Goal: Transaction & Acquisition: Obtain resource

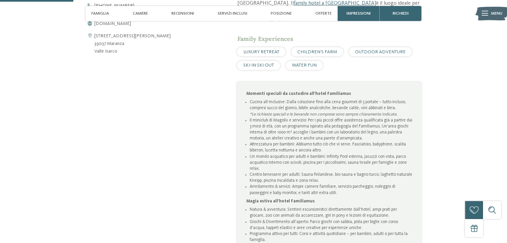
scroll to position [333, 0]
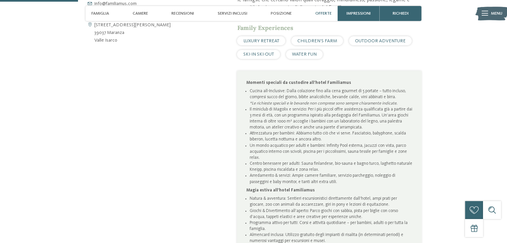
click at [326, 11] on span "Offerte" at bounding box center [323, 13] width 16 height 5
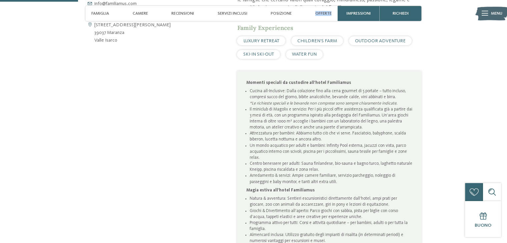
click at [326, 11] on span "Offerte" at bounding box center [323, 13] width 16 height 5
click at [323, 13] on span "Offerte" at bounding box center [323, 13] width 16 height 5
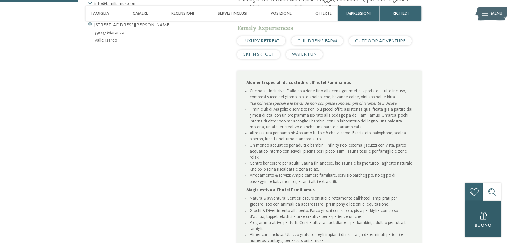
click at [476, 226] on span "Buono" at bounding box center [483, 225] width 17 height 5
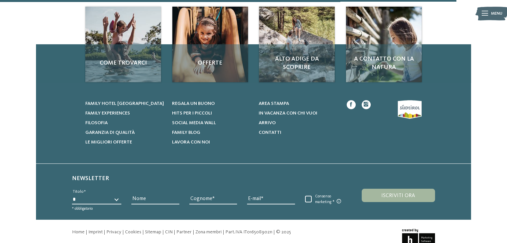
scroll to position [430, 0]
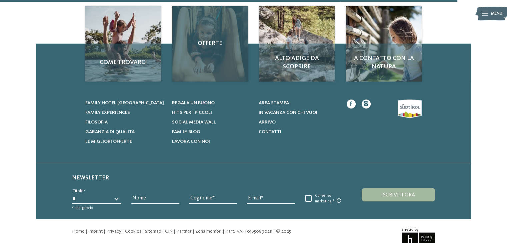
click at [210, 65] on div "Offerte" at bounding box center [210, 44] width 76 height 76
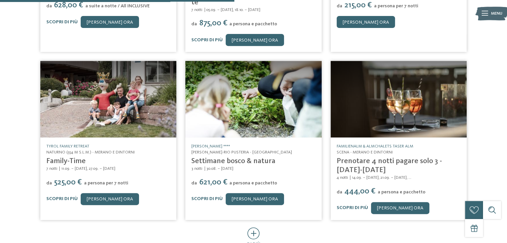
scroll to position [272, 0]
click at [259, 228] on icon at bounding box center [253, 234] width 12 height 12
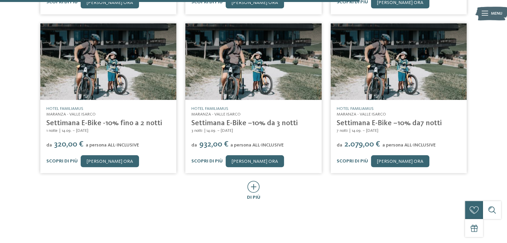
scroll to position [658, 0]
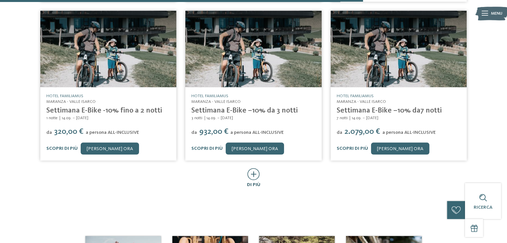
click at [253, 168] on icon at bounding box center [253, 174] width 12 height 12
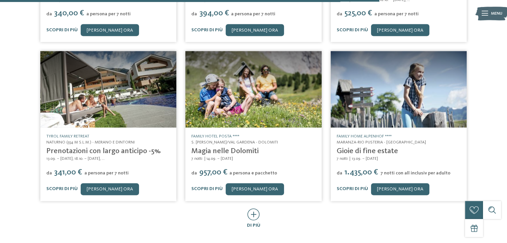
scroll to position [938, 0]
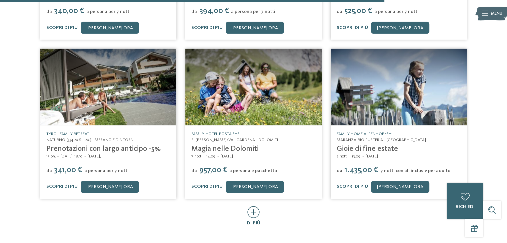
click at [254, 206] on icon at bounding box center [253, 212] width 12 height 12
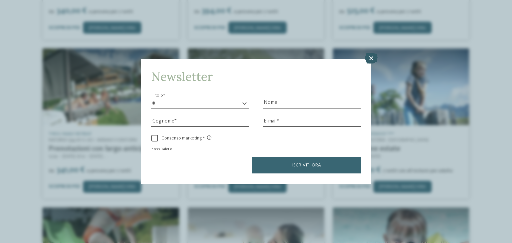
click at [370, 58] on icon at bounding box center [371, 58] width 13 height 11
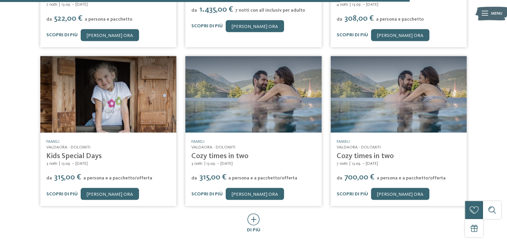
scroll to position [1272, 0]
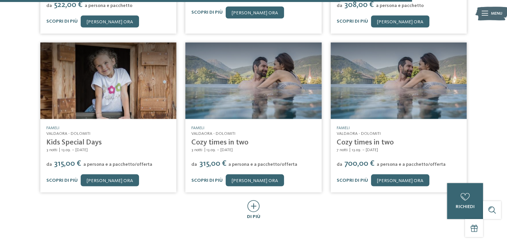
click at [254, 200] on icon at bounding box center [253, 206] width 12 height 12
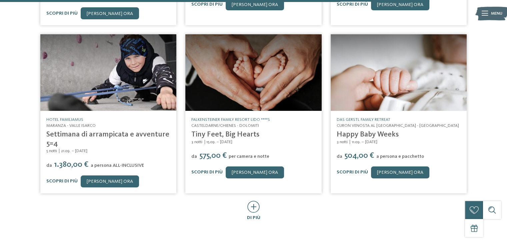
scroll to position [1609, 0]
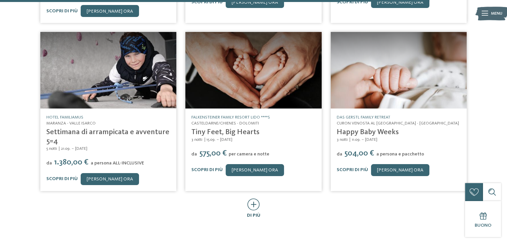
click at [254, 199] on icon at bounding box center [253, 205] width 12 height 12
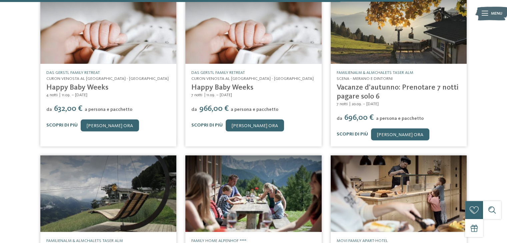
scroll to position [2035, 0]
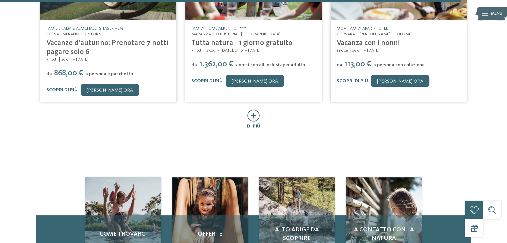
click at [254, 110] on icon at bounding box center [253, 116] width 12 height 12
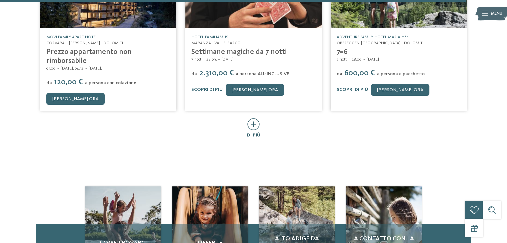
scroll to position [2355, 0]
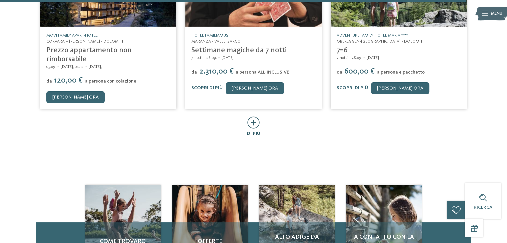
click at [252, 117] on icon at bounding box center [253, 123] width 12 height 12
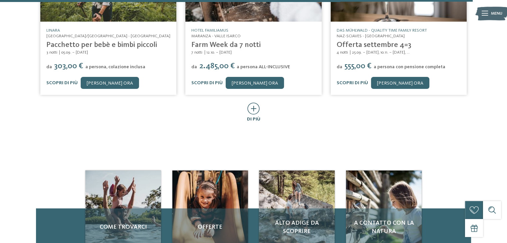
scroll to position [2688, 0]
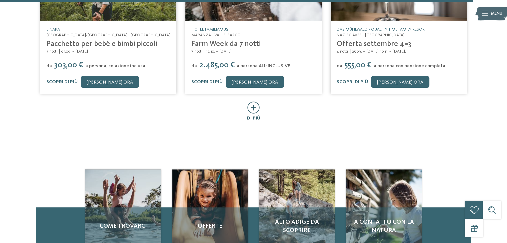
click at [252, 102] on icon at bounding box center [253, 108] width 12 height 12
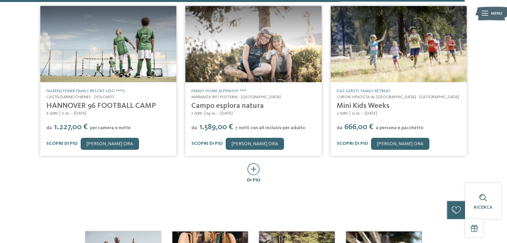
scroll to position [2955, 0]
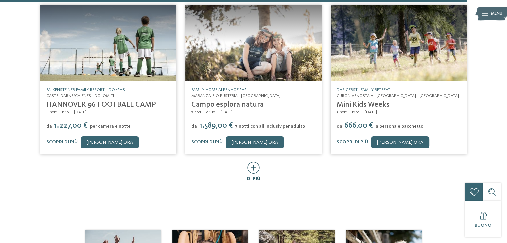
click at [251, 162] on icon at bounding box center [253, 168] width 12 height 12
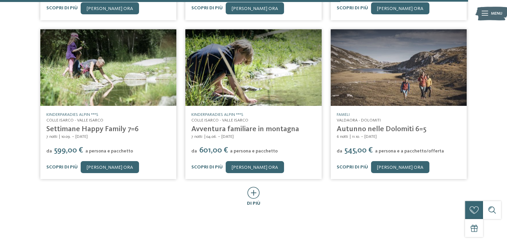
scroll to position [3261, 0]
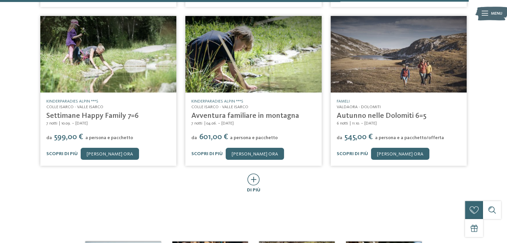
click at [254, 174] on icon at bounding box center [253, 180] width 12 height 12
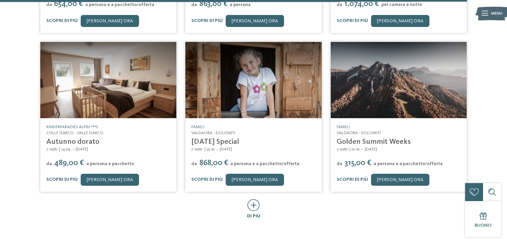
scroll to position [3555, 0]
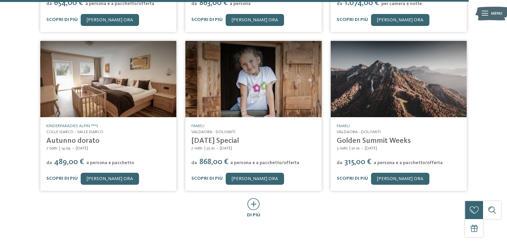
click at [251, 198] on icon at bounding box center [253, 204] width 12 height 12
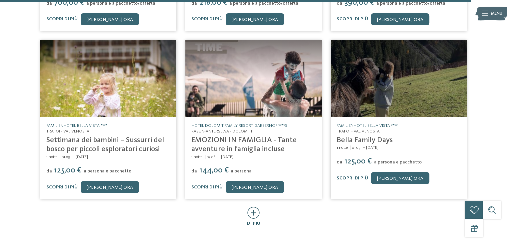
scroll to position [3875, 0]
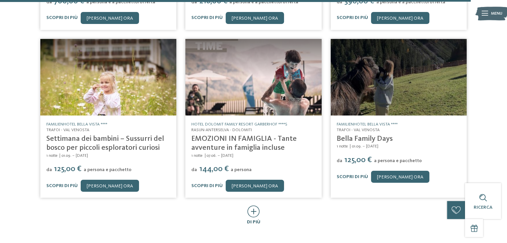
click at [252, 206] on icon at bounding box center [253, 212] width 12 height 12
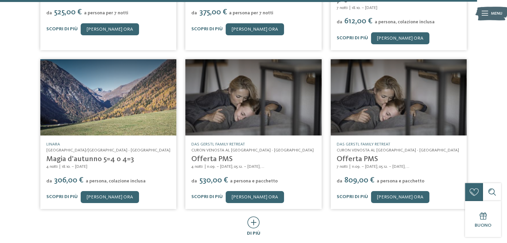
scroll to position [4235, 0]
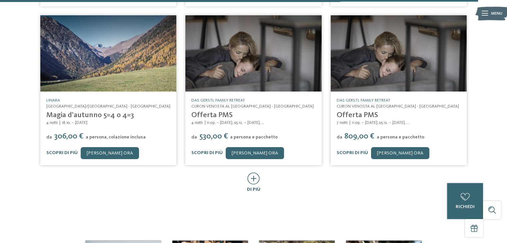
click at [255, 173] on icon at bounding box center [253, 179] width 12 height 12
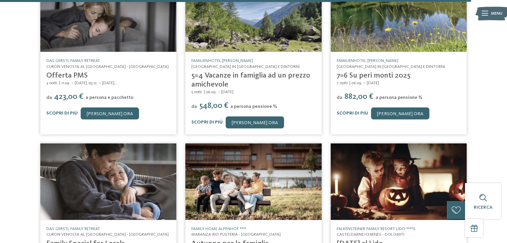
scroll to position [4515, 0]
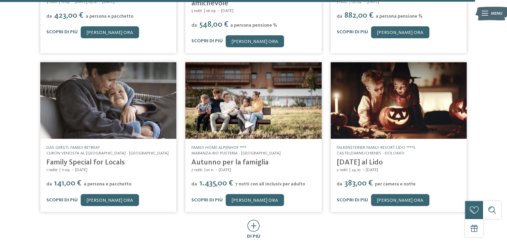
click at [255, 220] on icon at bounding box center [253, 226] width 12 height 12
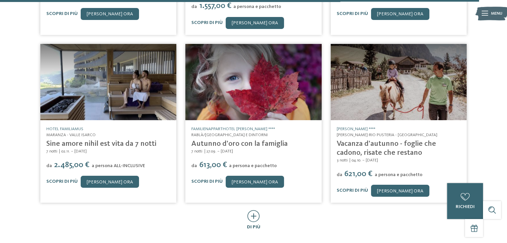
scroll to position [4861, 0]
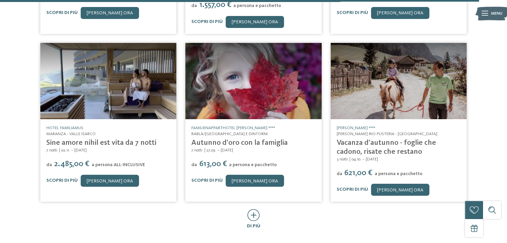
click at [258, 209] on icon at bounding box center [253, 215] width 12 height 12
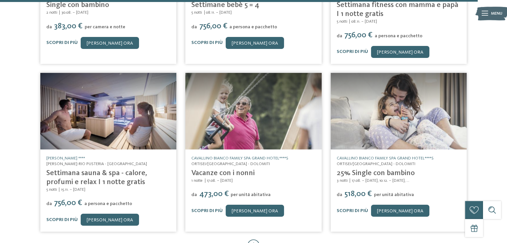
scroll to position [5168, 0]
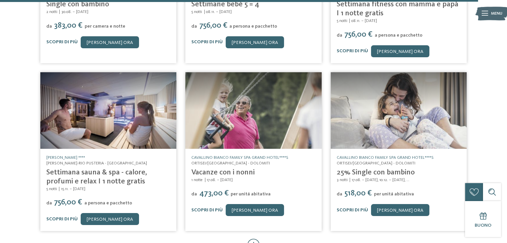
click at [255, 239] on icon at bounding box center [253, 245] width 12 height 12
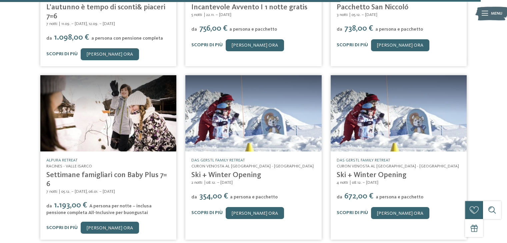
scroll to position [5515, 0]
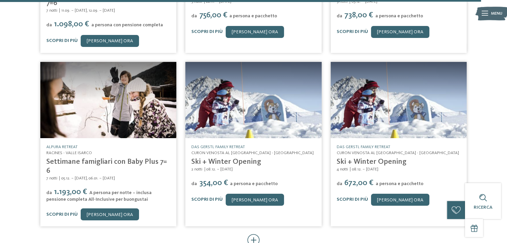
click at [253, 234] on icon at bounding box center [253, 240] width 12 height 12
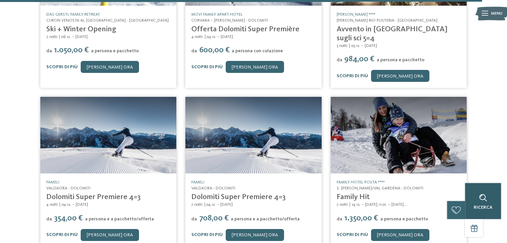
scroll to position [5835, 0]
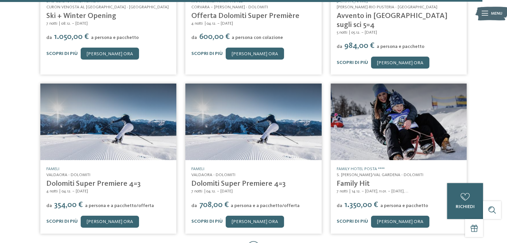
click at [254, 241] on icon at bounding box center [253, 247] width 12 height 12
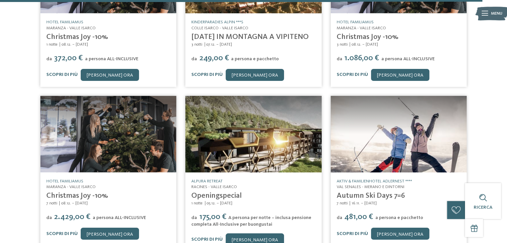
scroll to position [6141, 0]
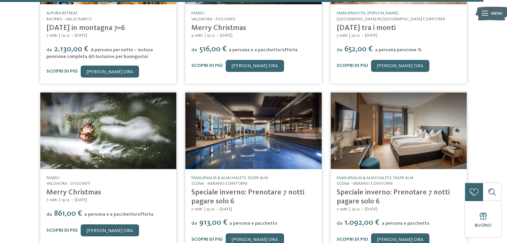
scroll to position [6475, 0]
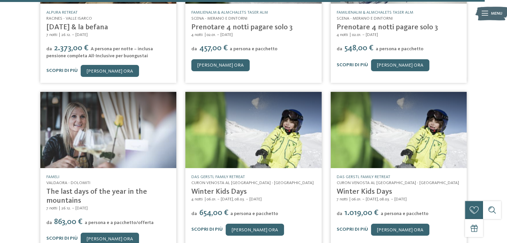
scroll to position [6808, 0]
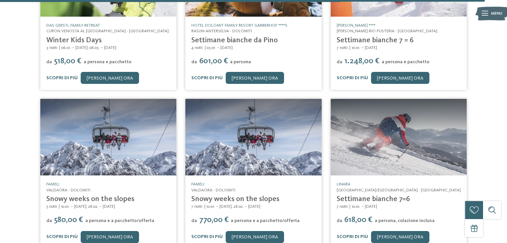
scroll to position [7128, 0]
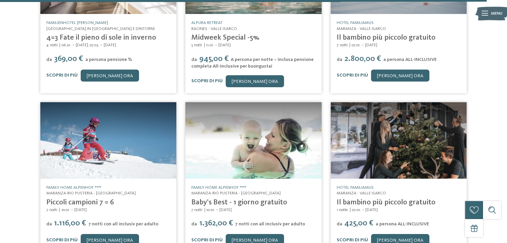
scroll to position [7461, 0]
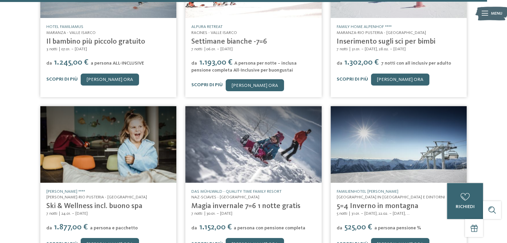
scroll to position [7781, 0]
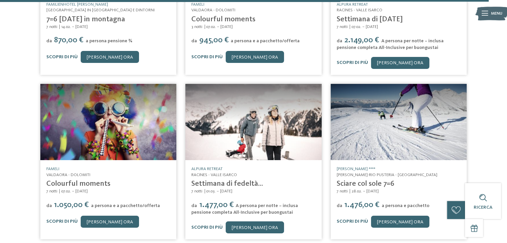
scroll to position [8115, 0]
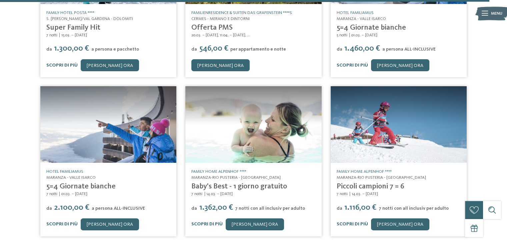
scroll to position [8435, 0]
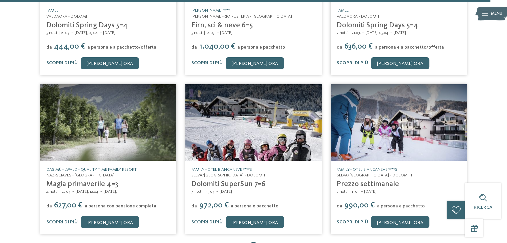
scroll to position [8755, 0]
